Goal: Check status: Check status

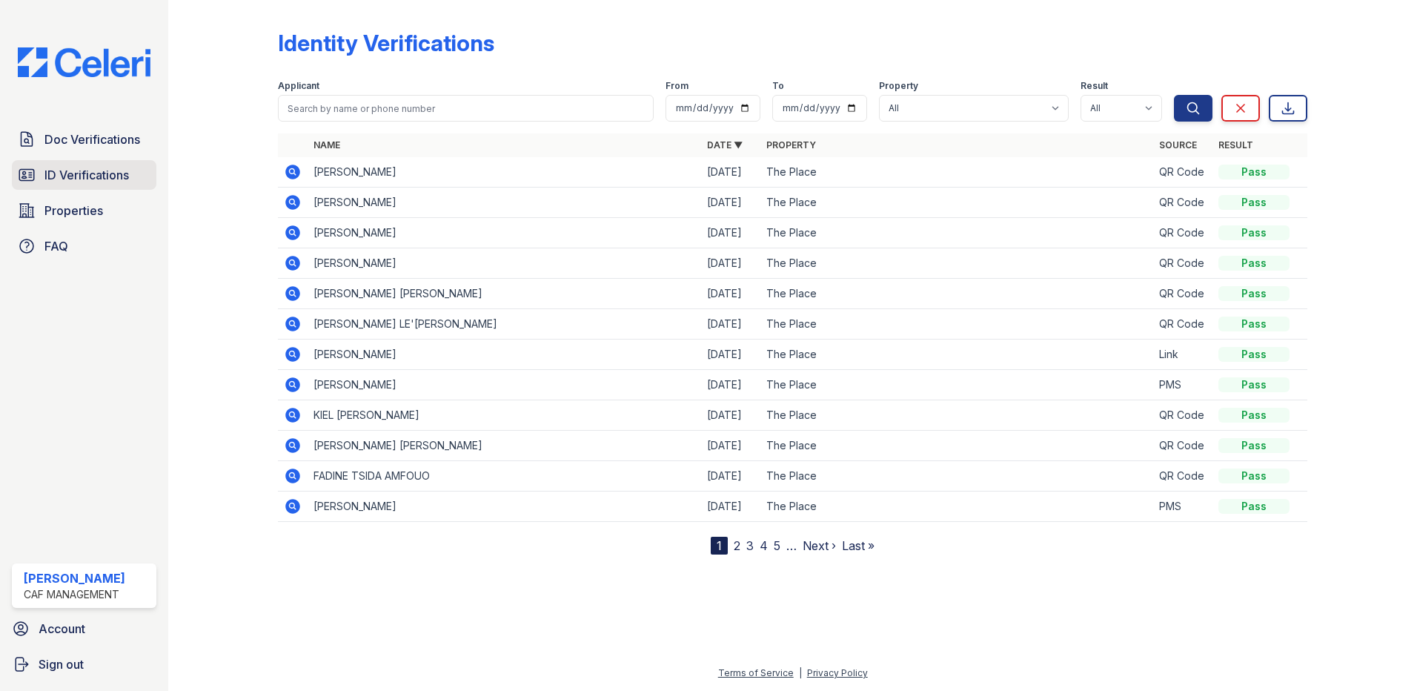
click at [74, 180] on span "ID Verifications" at bounding box center [86, 175] width 84 height 18
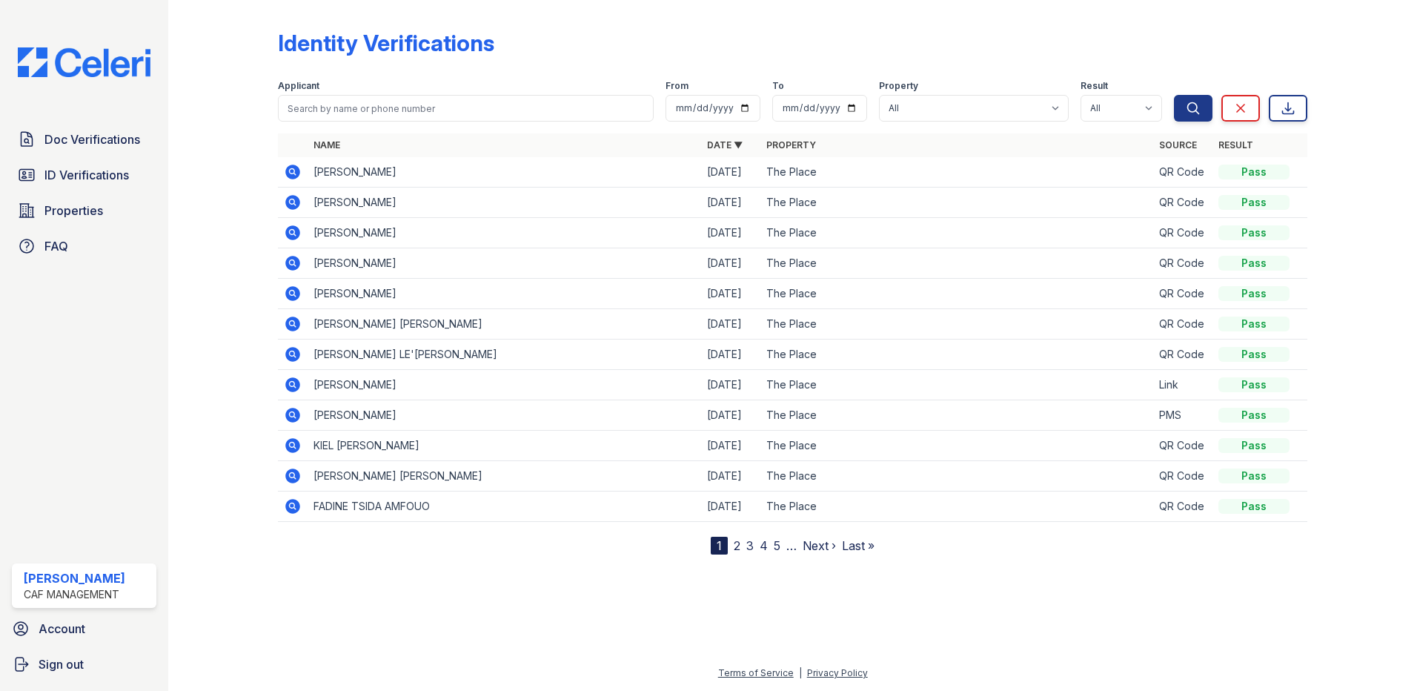
click at [72, 179] on span "ID Verifications" at bounding box center [86, 175] width 84 height 18
click at [294, 176] on icon at bounding box center [292, 172] width 15 height 15
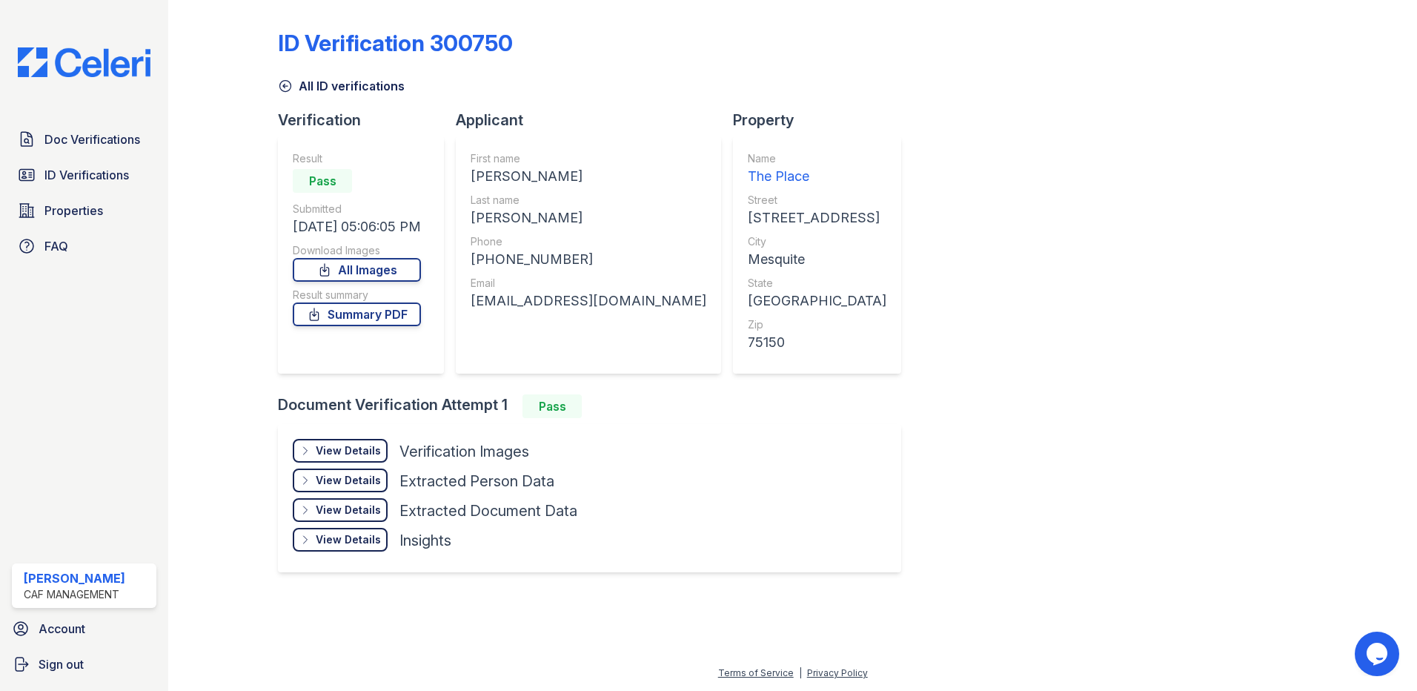
click at [319, 452] on div "View Details" at bounding box center [348, 450] width 65 height 15
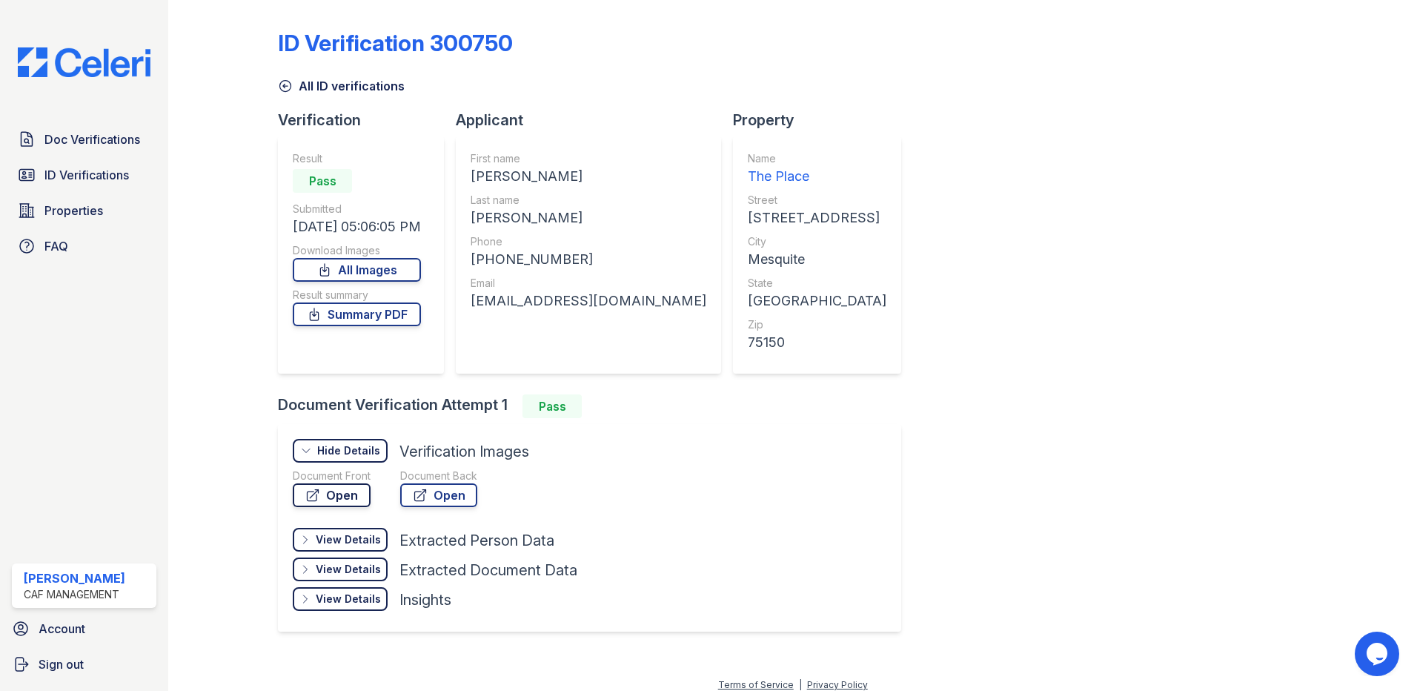
click at [356, 495] on link "Open" at bounding box center [332, 495] width 78 height 24
click at [96, 170] on span "ID Verifications" at bounding box center [86, 175] width 84 height 18
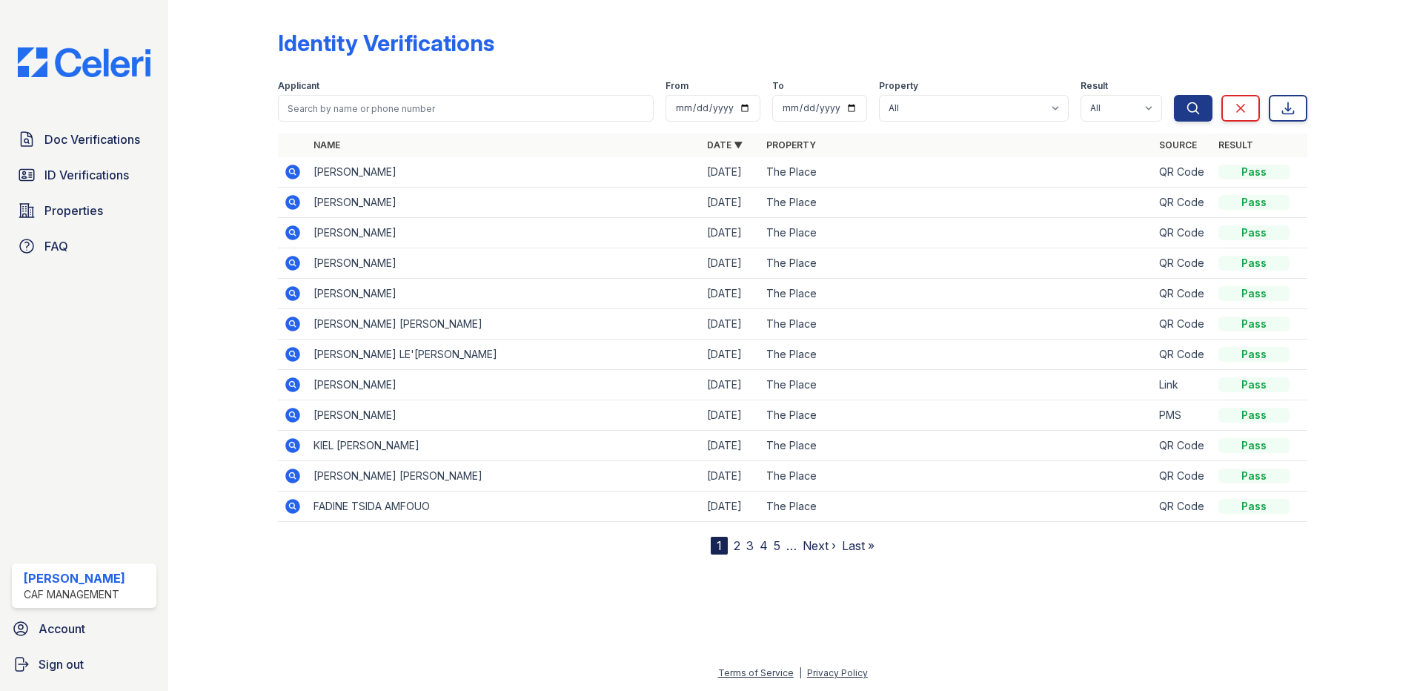
click at [296, 203] on icon at bounding box center [292, 202] width 15 height 15
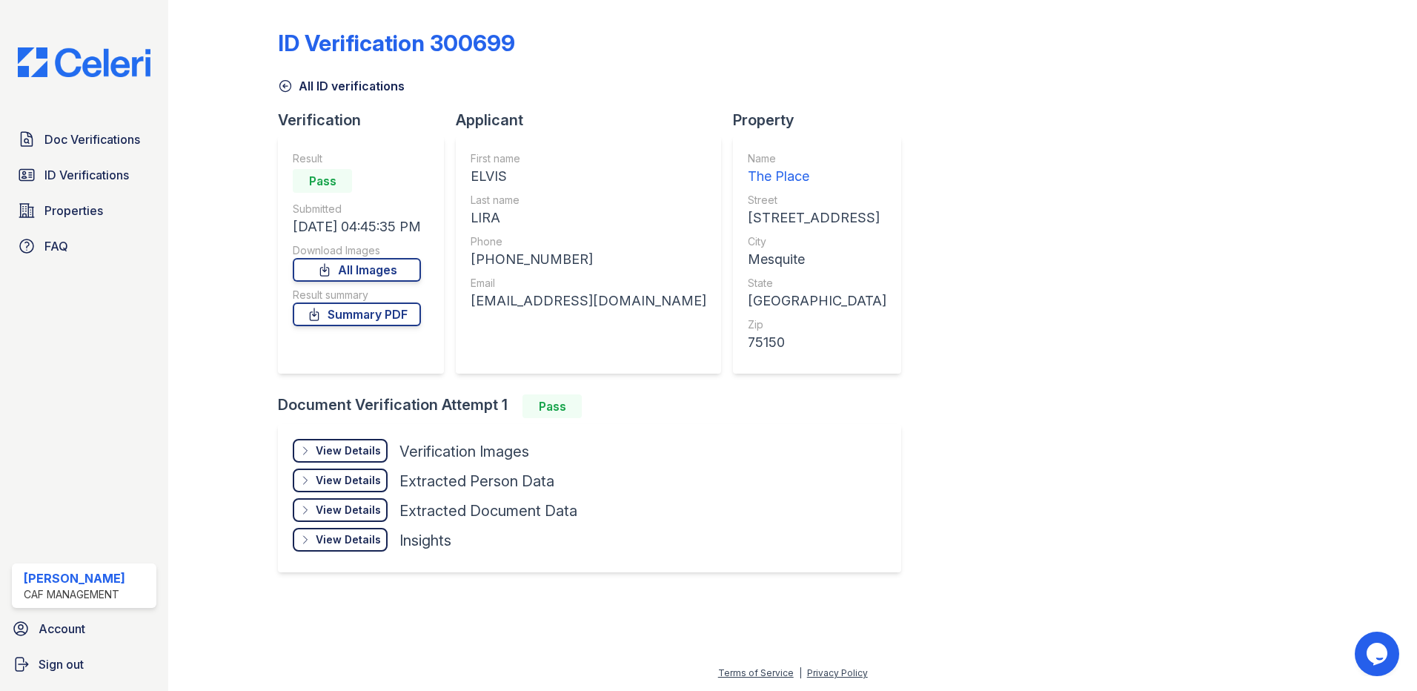
click at [362, 460] on div "View Details Details" at bounding box center [340, 451] width 95 height 24
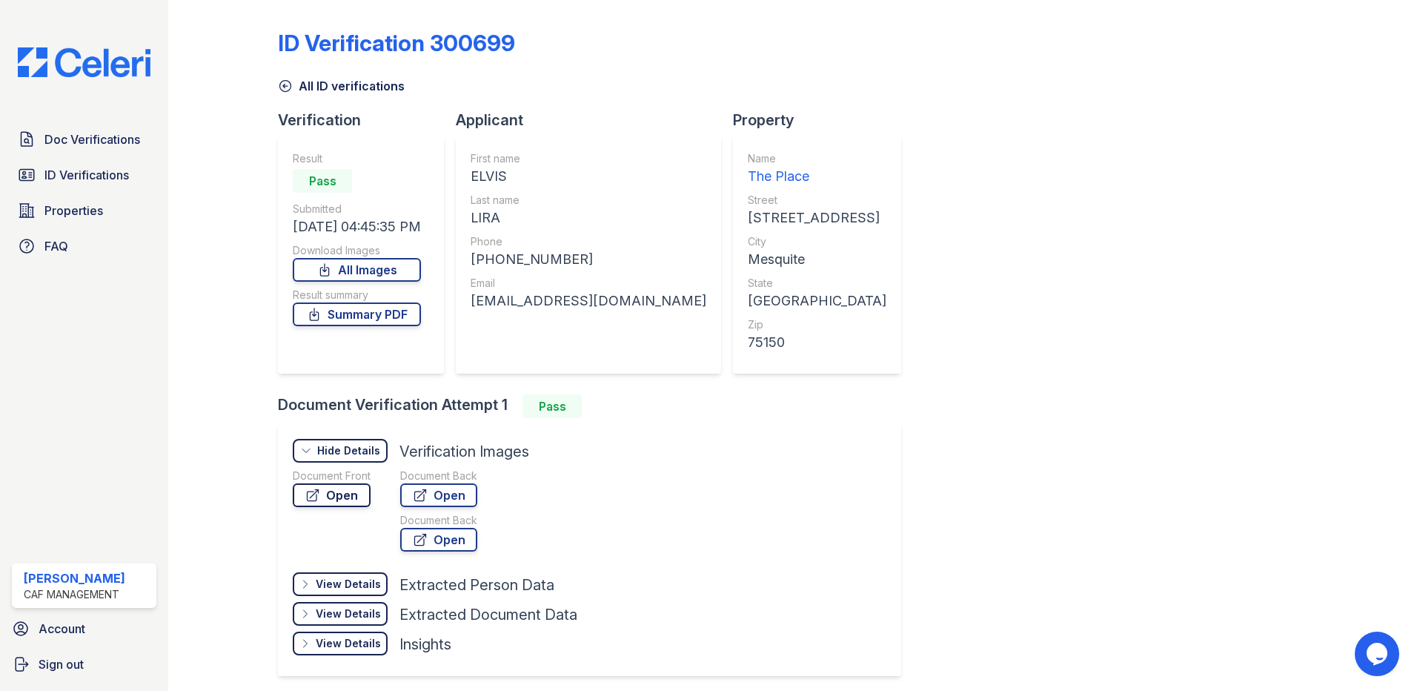
click at [354, 494] on link "Open" at bounding box center [332, 495] width 78 height 24
click at [97, 168] on span "ID Verifications" at bounding box center [86, 175] width 84 height 18
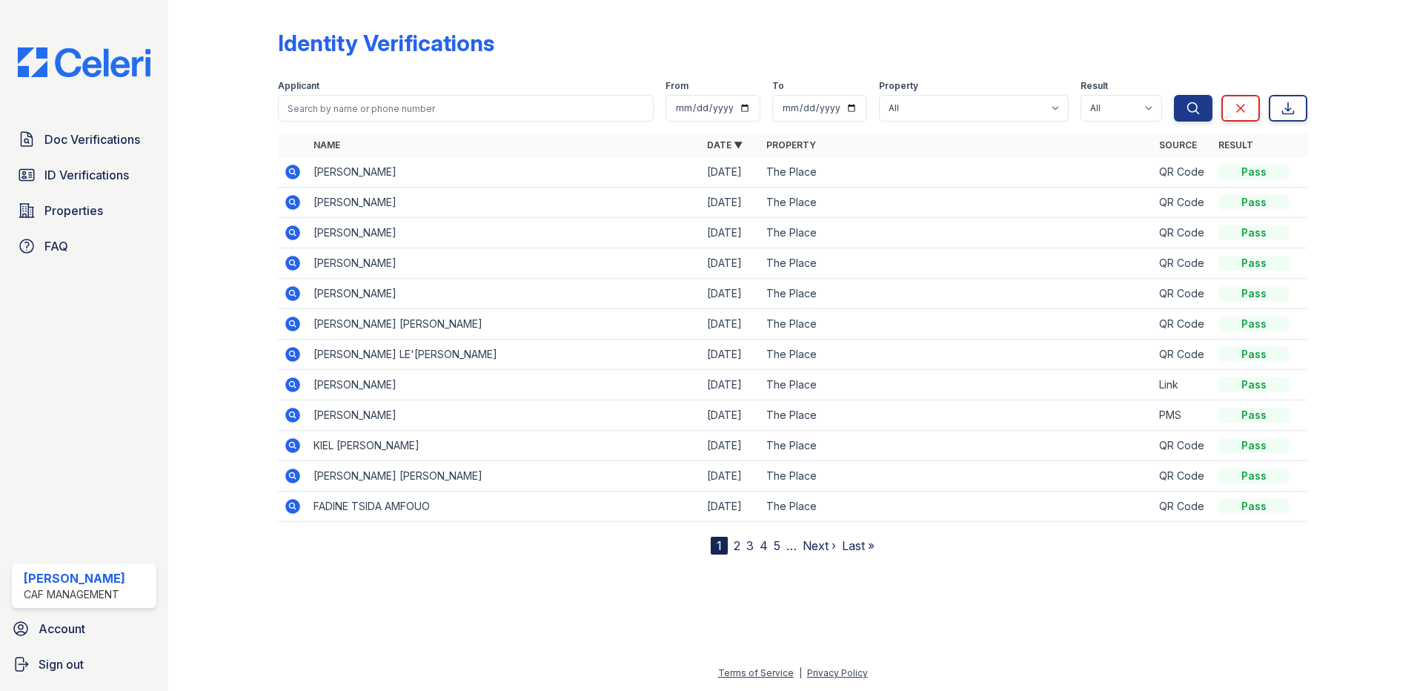
click at [301, 228] on icon at bounding box center [293, 233] width 18 height 18
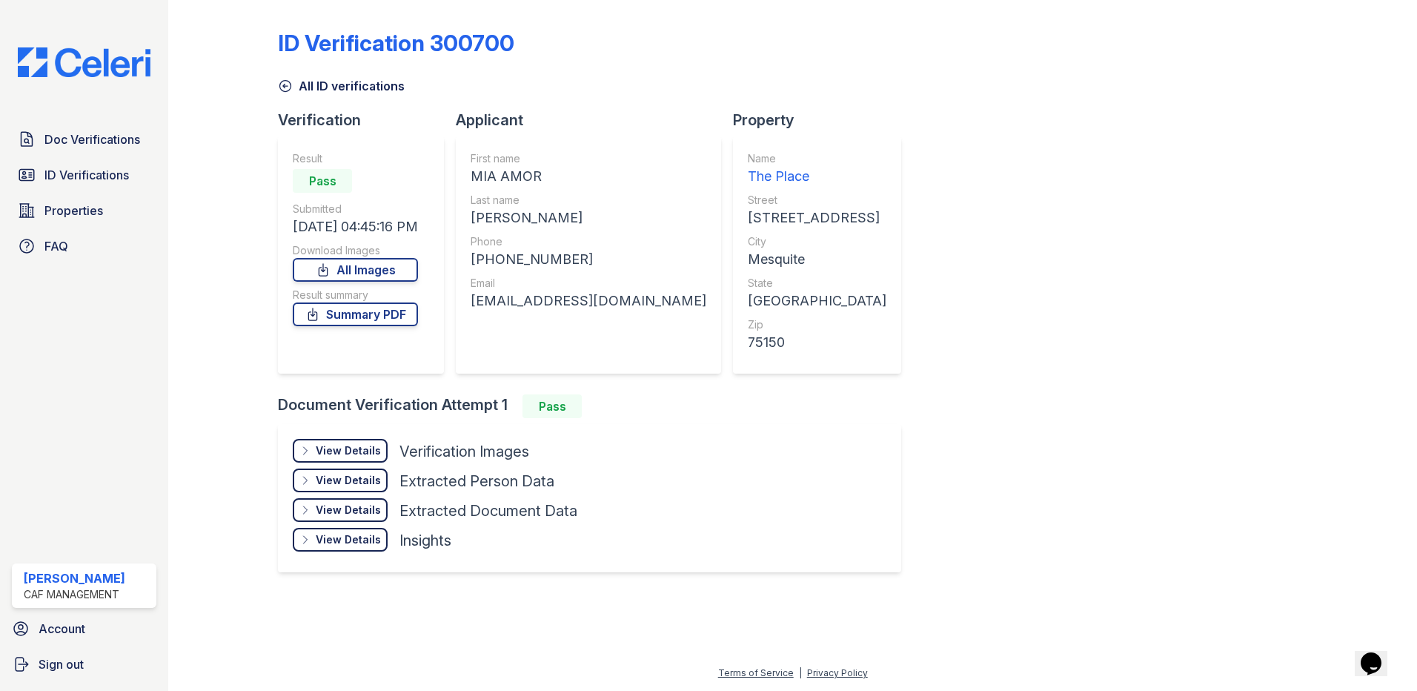
click at [351, 460] on div "View Details Details" at bounding box center [340, 451] width 95 height 24
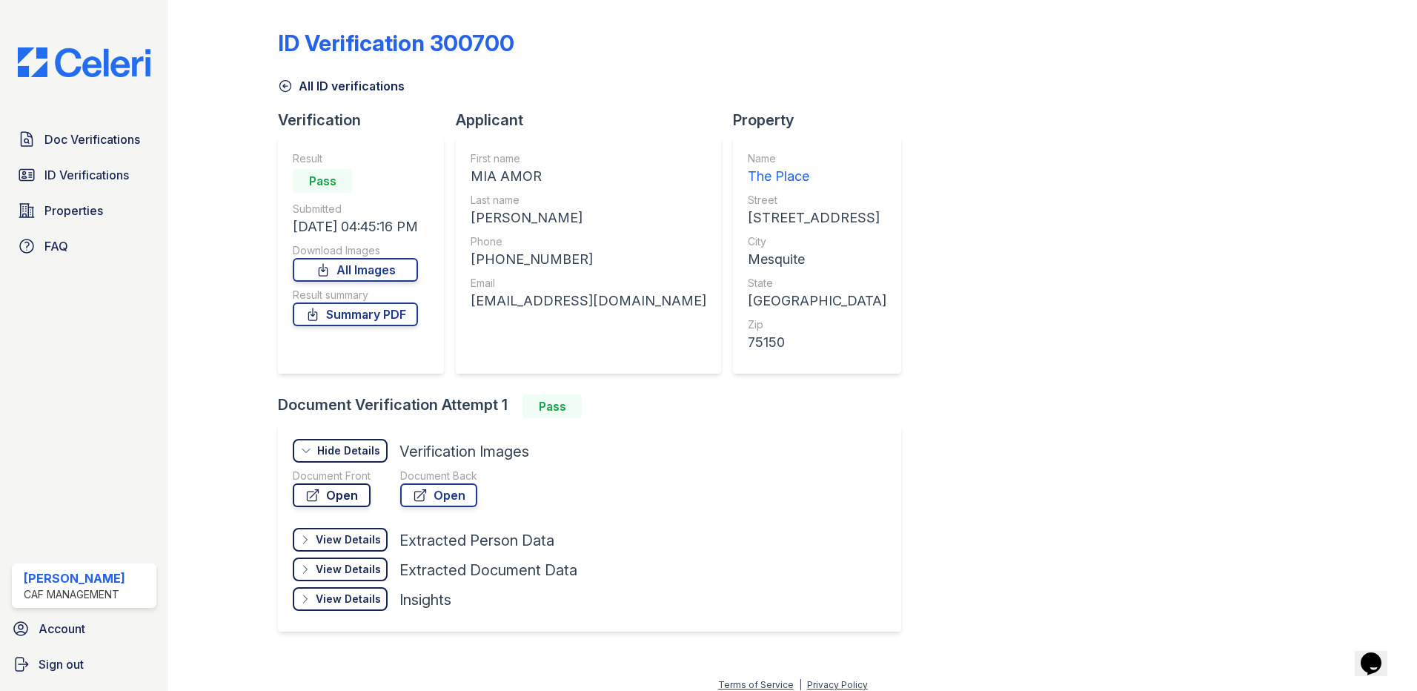
click at [351, 489] on link "Open" at bounding box center [332, 495] width 78 height 24
click at [110, 188] on link "ID Verifications" at bounding box center [84, 175] width 145 height 30
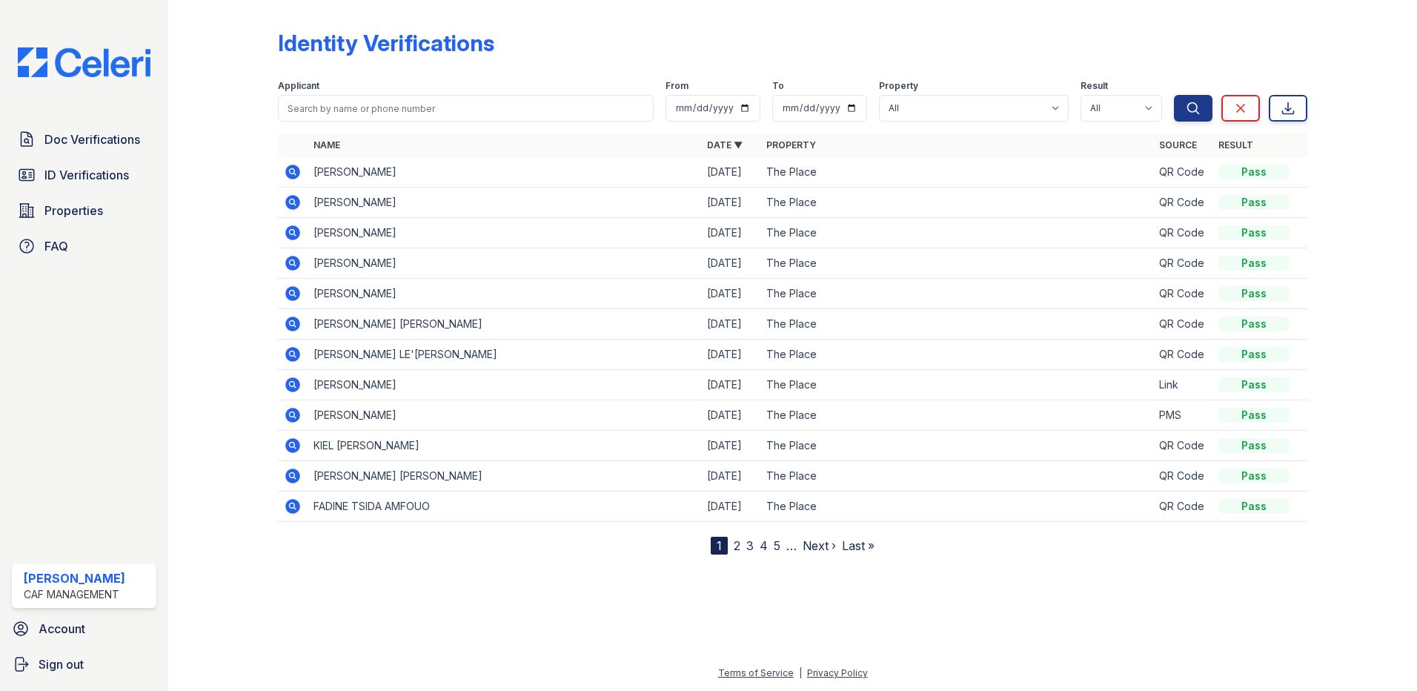
click at [288, 265] on icon at bounding box center [292, 263] width 15 height 15
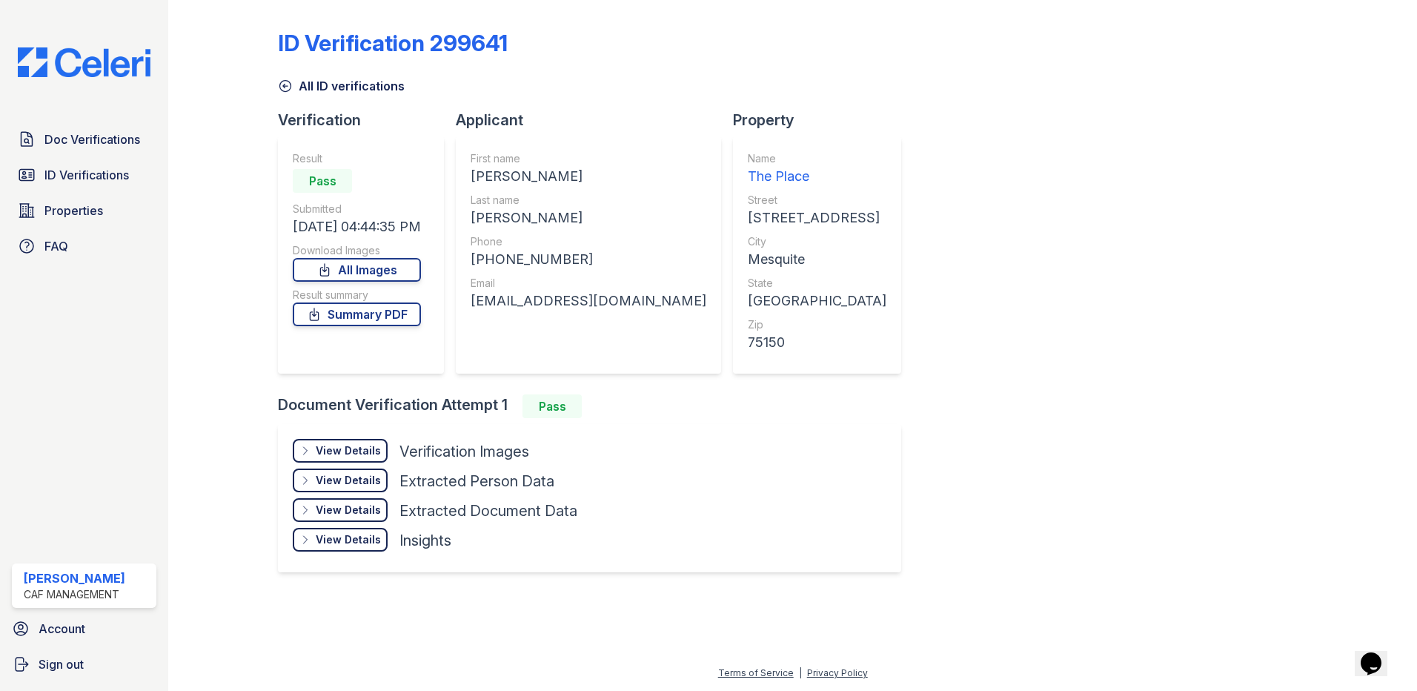
click at [348, 450] on div "View Details" at bounding box center [348, 450] width 65 height 15
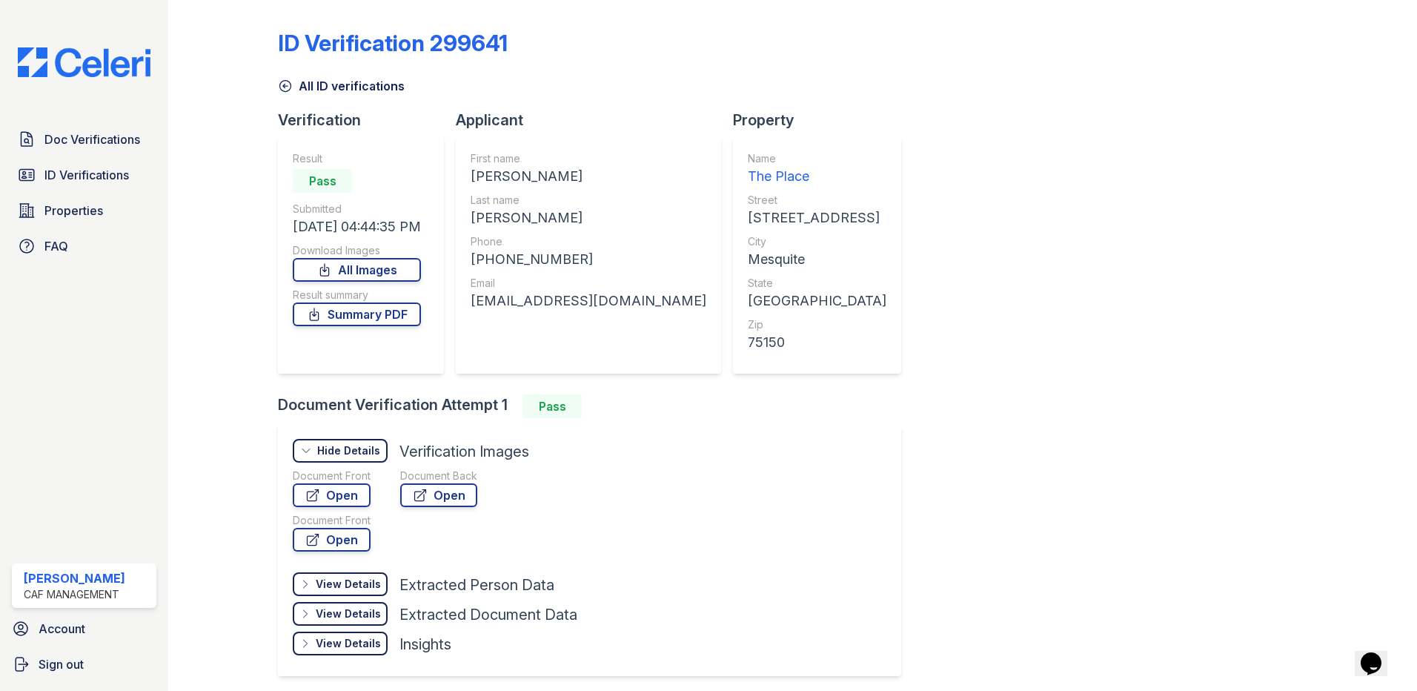
click at [326, 507] on div "Document Front Open Document Front Open" at bounding box center [332, 512] width 78 height 89
click at [327, 500] on link "Open" at bounding box center [332, 495] width 78 height 24
click at [91, 148] on span "Doc Verifications" at bounding box center [92, 139] width 96 height 18
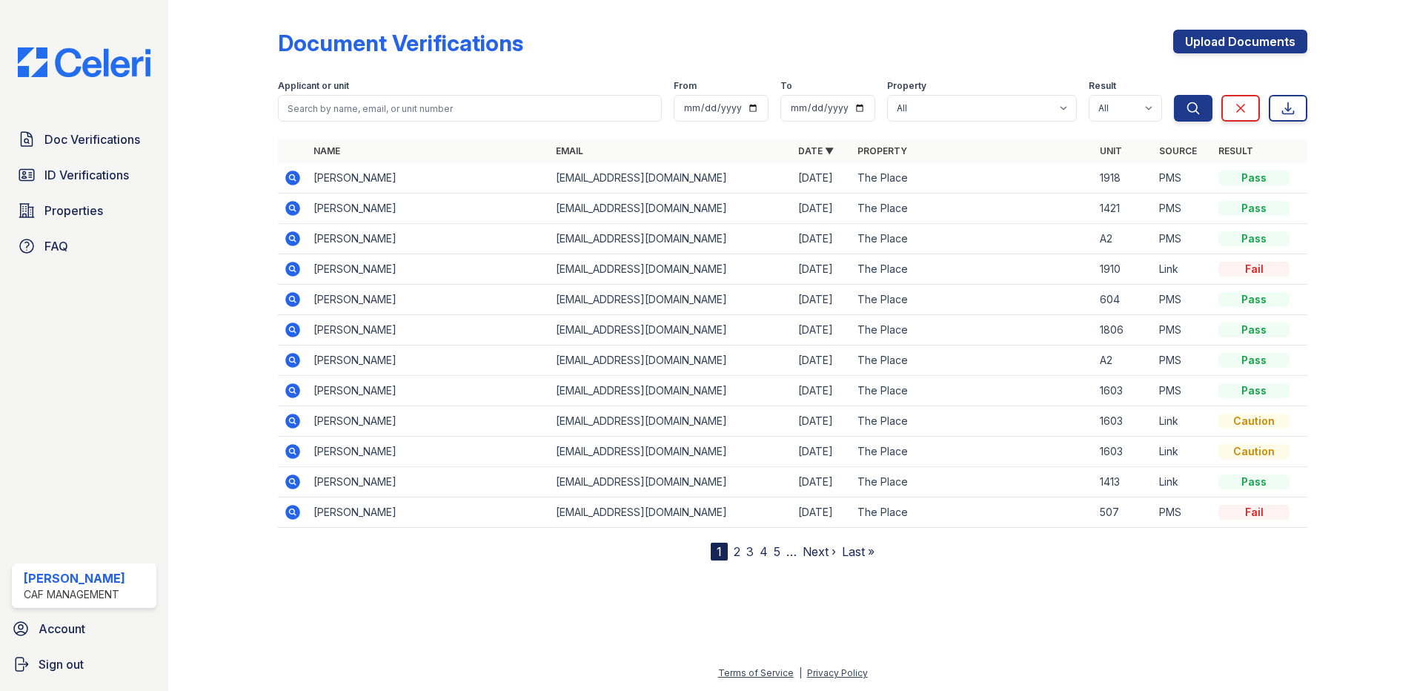
click at [96, 170] on span "ID Verifications" at bounding box center [86, 175] width 84 height 18
